Goal: Find specific page/section: Find specific page/section

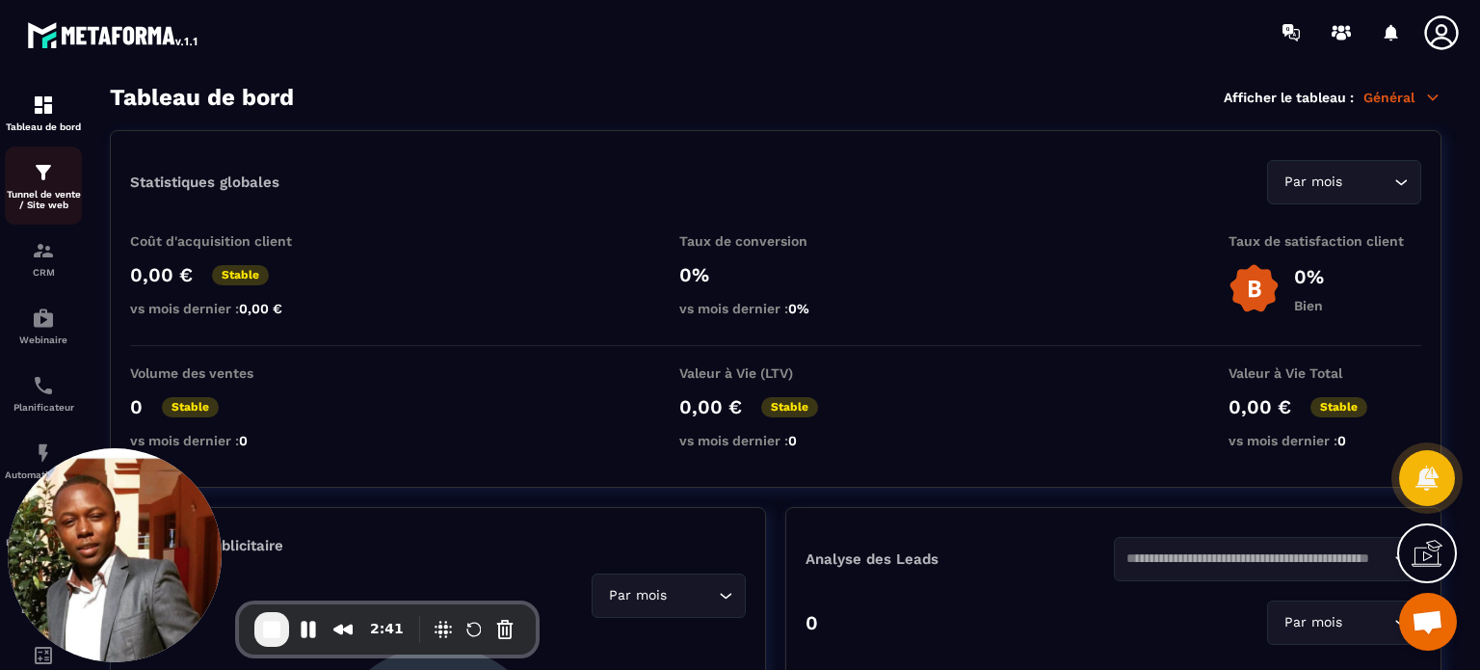
click at [42, 188] on div "Tunnel de vente / Site web" at bounding box center [43, 185] width 77 height 49
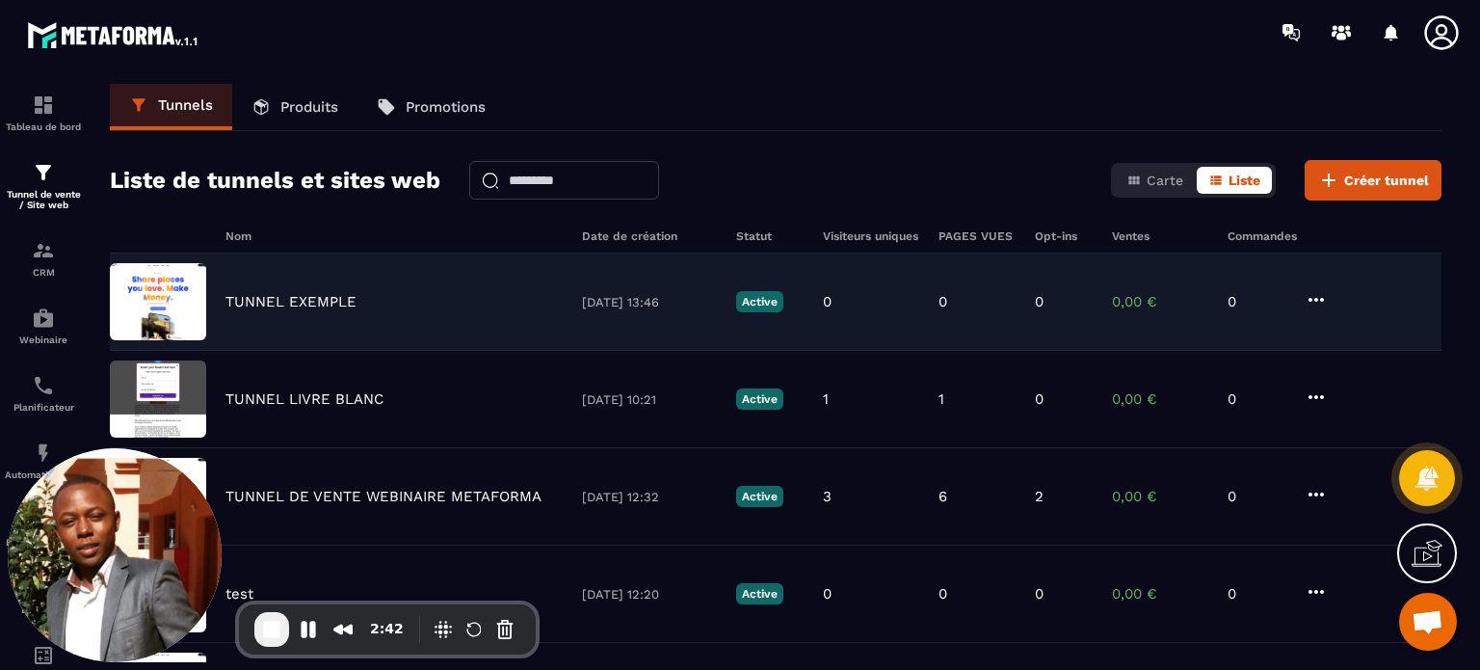
click at [304, 302] on p "TUNNEL EXEMPLE" at bounding box center [290, 301] width 131 height 17
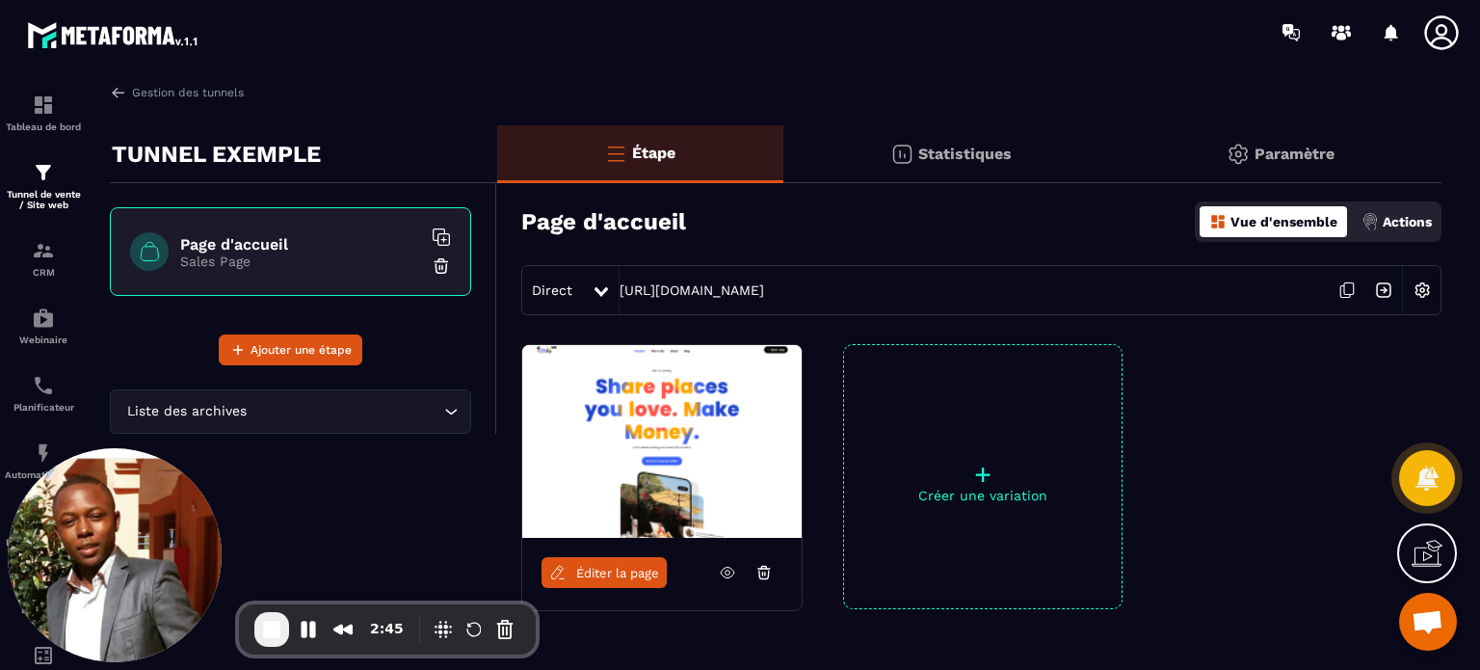
click at [618, 566] on span "Éditer la page" at bounding box center [617, 573] width 83 height 14
